Goal: Transaction & Acquisition: Purchase product/service

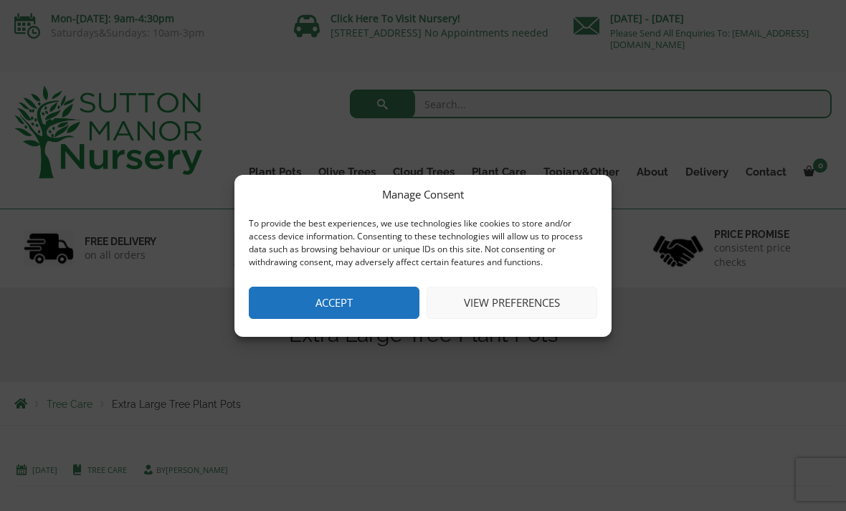
click at [353, 302] on button "Accept" at bounding box center [334, 303] width 171 height 32
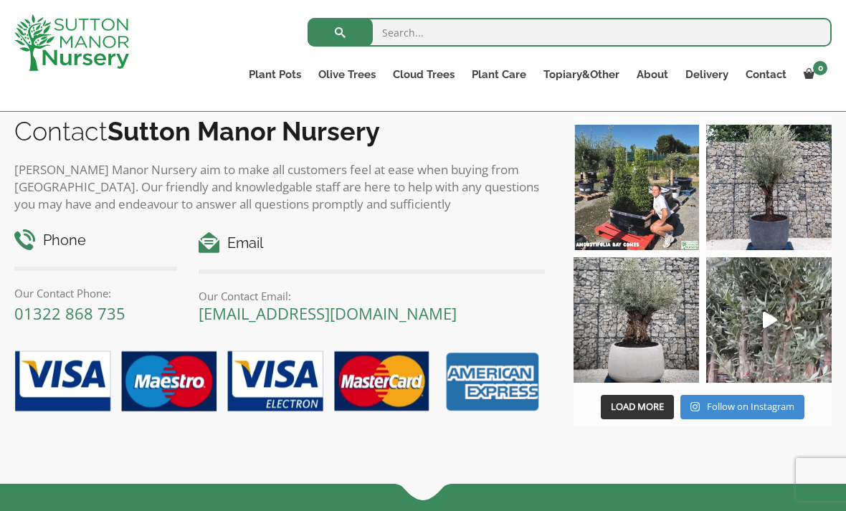
scroll to position [783, 0]
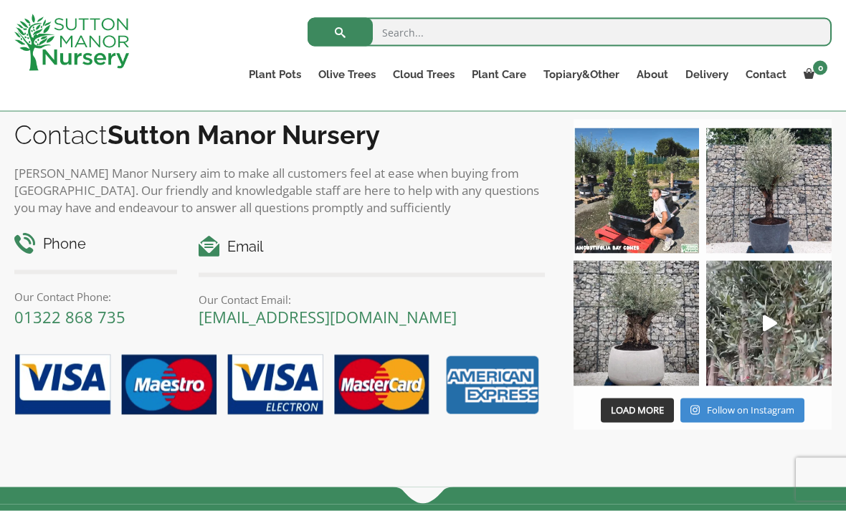
click at [636, 414] on span "Load More" at bounding box center [637, 409] width 53 height 13
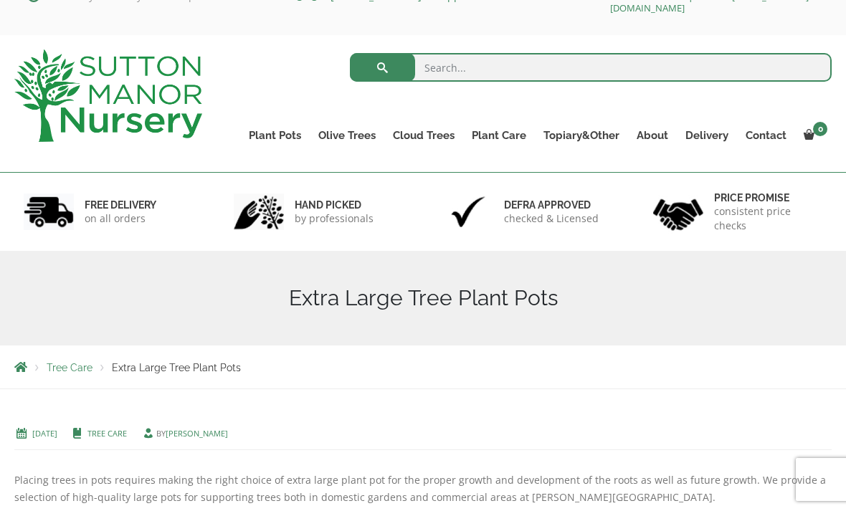
scroll to position [34, 0]
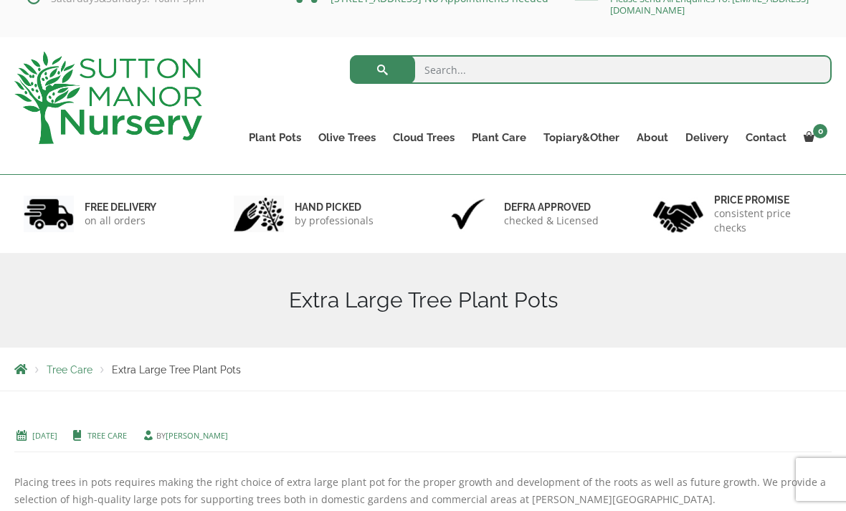
click at [0, 0] on link "Glazed Pots" at bounding box center [0, 0] width 0 height 0
click at [0, 0] on link "The Iron Stone Pots" at bounding box center [0, 0] width 0 height 0
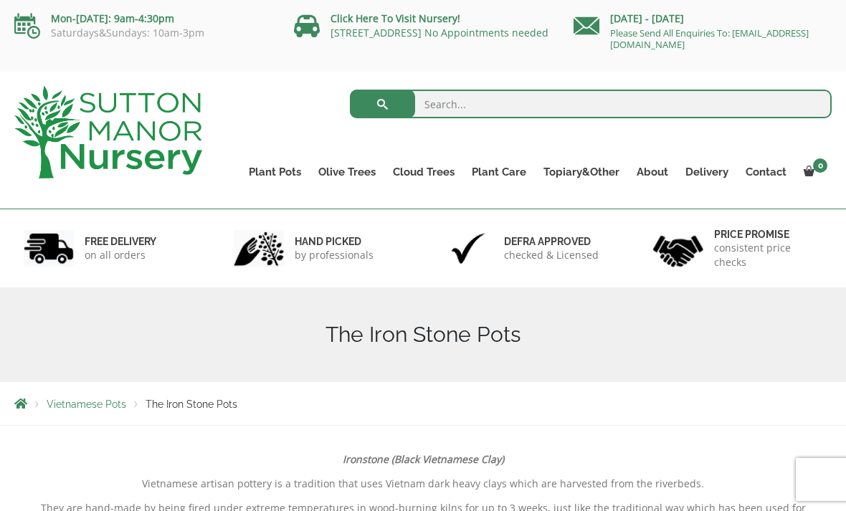
click at [0, 0] on link "The Atlantis Pots" at bounding box center [0, 0] width 0 height 0
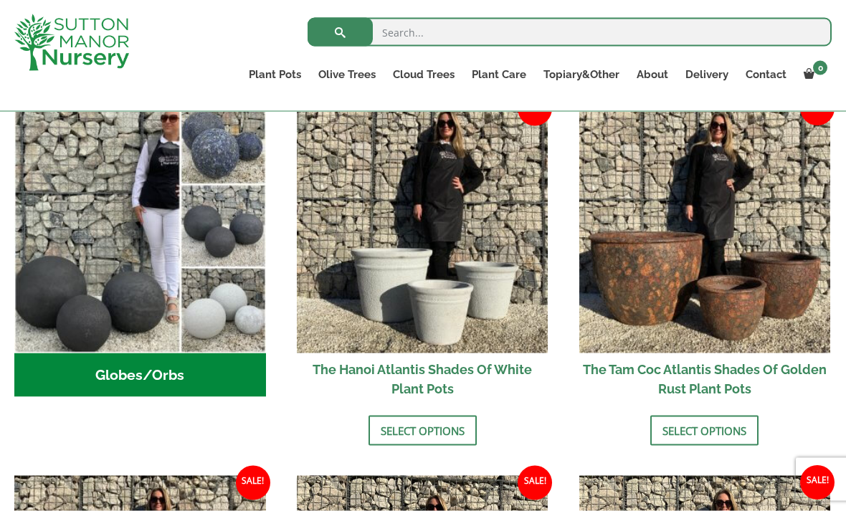
scroll to position [498, 0]
click at [421, 430] on link "Select options" at bounding box center [422, 430] width 108 height 30
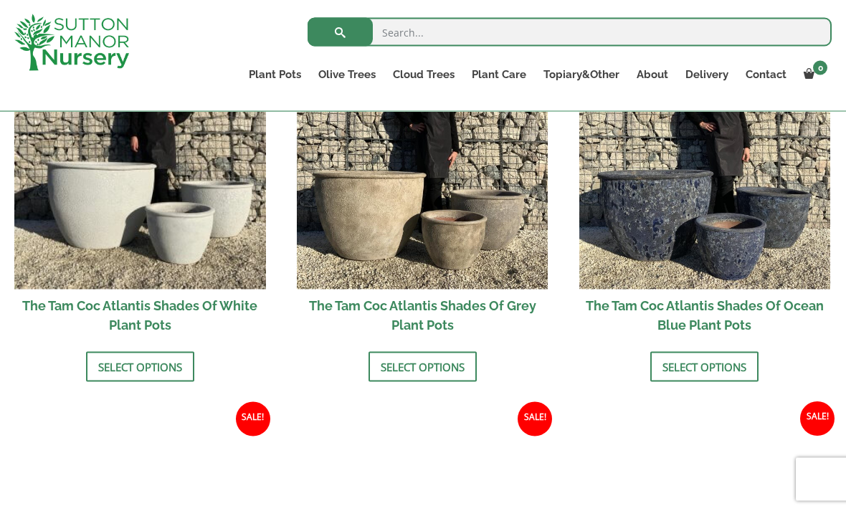
scroll to position [917, 0]
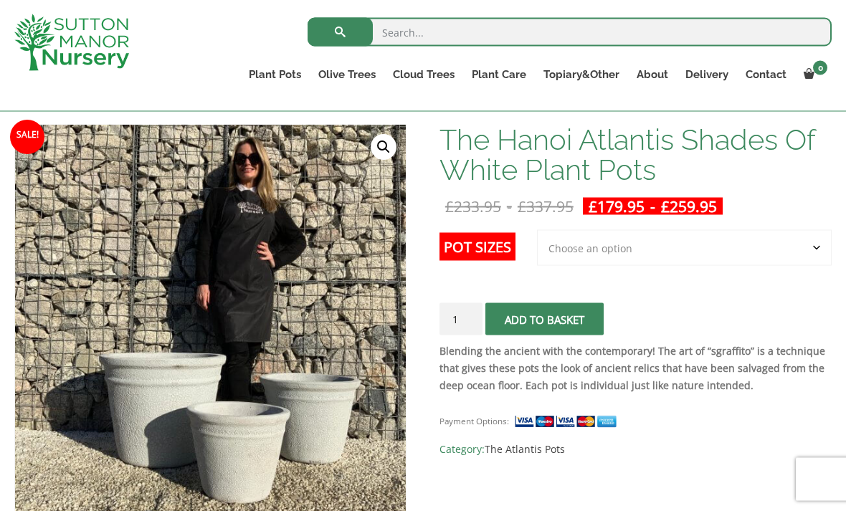
scroll to position [208, 0]
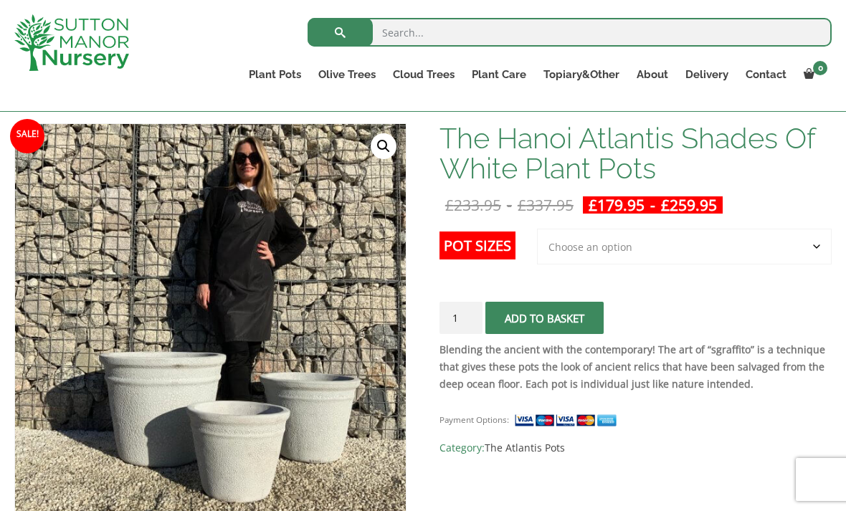
click at [816, 251] on select "Choose an option 3rd to Largest Pot In The Picture 2nd to Largest Pot In The Pi…" at bounding box center [684, 247] width 295 height 36
select select "Largest pot In The Picture"
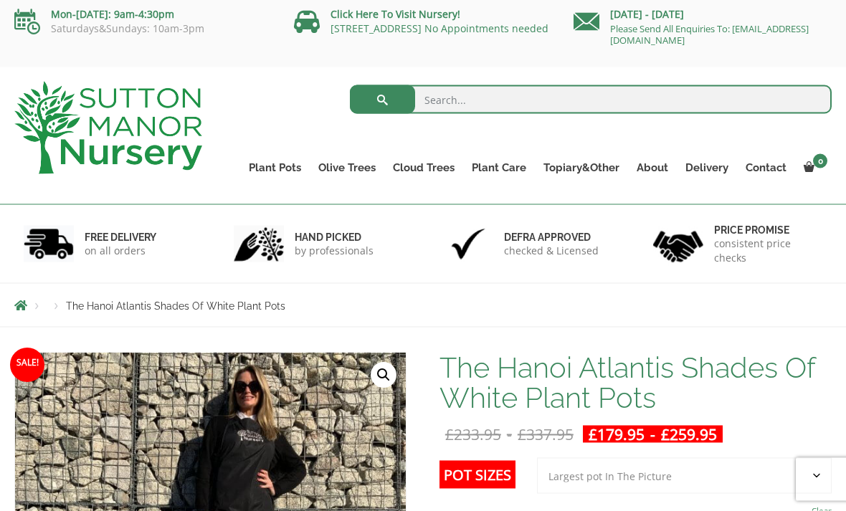
scroll to position [0, 0]
